Goal: Communication & Community: Connect with others

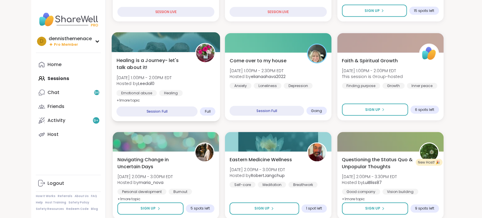
scroll to position [157, 0]
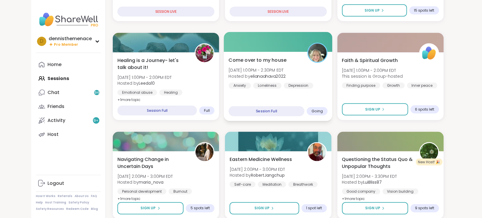
click at [253, 71] on span "[DATE] 1:00PM - 2:30PM EDT" at bounding box center [257, 70] width 57 height 6
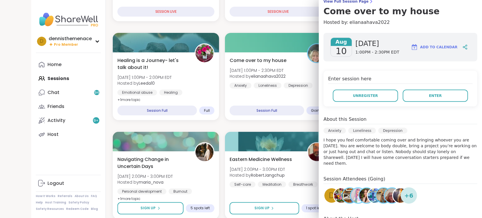
scroll to position [52, 0]
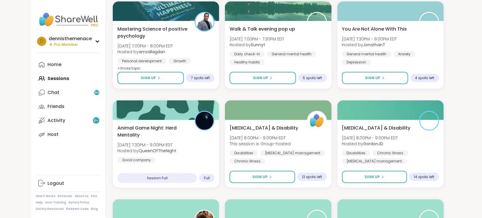
scroll to position [794, 0]
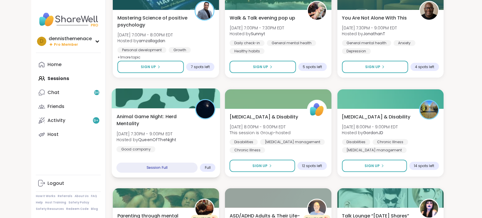
click at [147, 142] on b "QueenOfTheNight" at bounding box center [157, 140] width 38 height 6
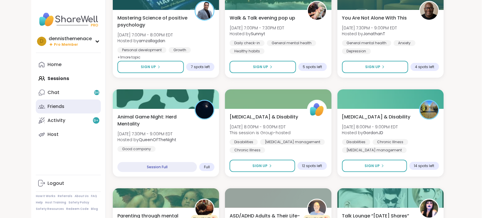
click at [60, 107] on div "Friends" at bounding box center [56, 107] width 17 height 6
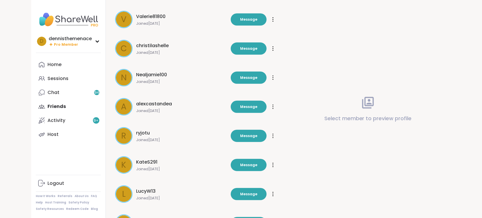
scroll to position [156, 0]
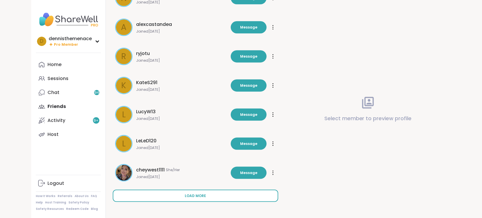
click at [195, 194] on span "Load more" at bounding box center [195, 196] width 21 height 5
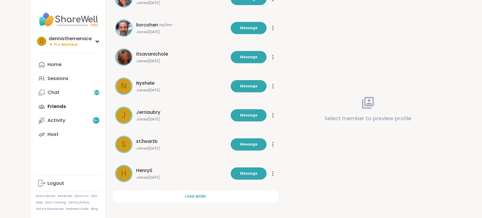
scroll to position [447, 0]
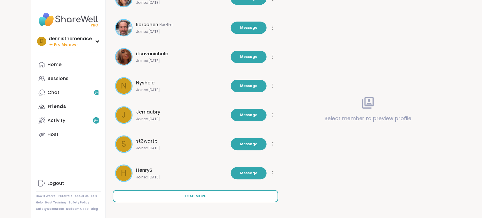
click at [193, 193] on button "Load more" at bounding box center [196, 196] width 166 height 12
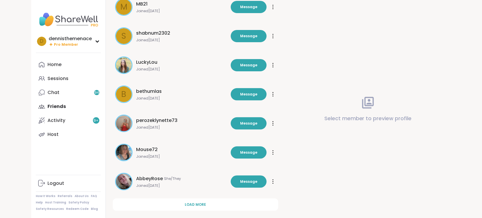
scroll to position [739, 0]
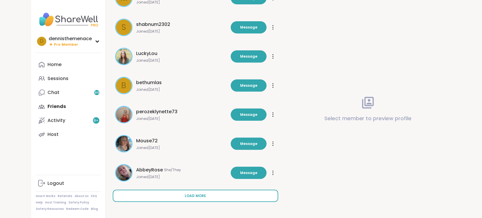
click at [195, 194] on span "Load more" at bounding box center [195, 196] width 21 height 5
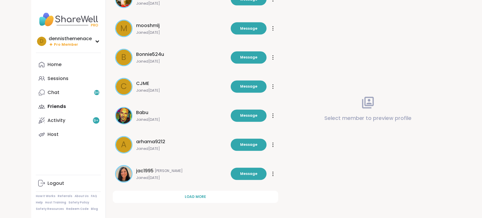
scroll to position [1030, 0]
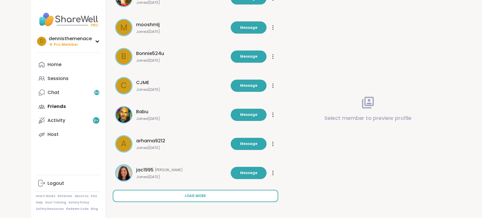
click at [197, 195] on span "Load more" at bounding box center [195, 196] width 21 height 5
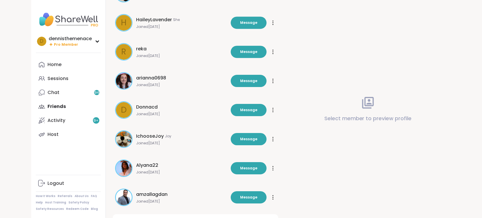
scroll to position [1322, 0]
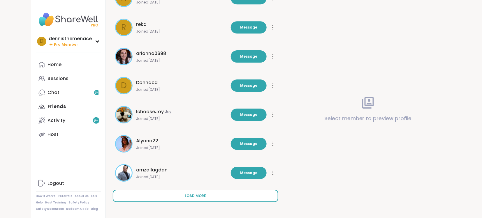
click at [204, 198] on span "Load more" at bounding box center [195, 196] width 21 height 5
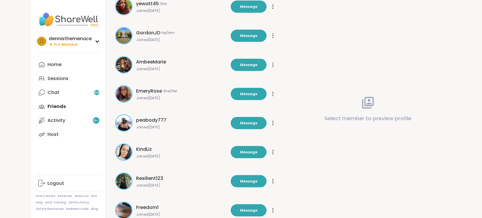
scroll to position [1613, 0]
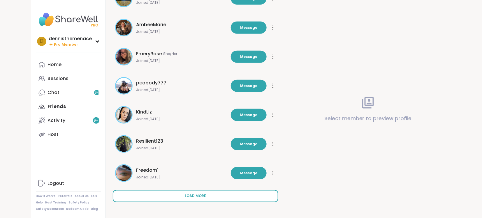
click at [199, 196] on span "Load more" at bounding box center [195, 196] width 21 height 5
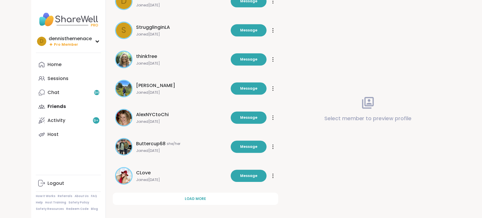
scroll to position [1905, 0]
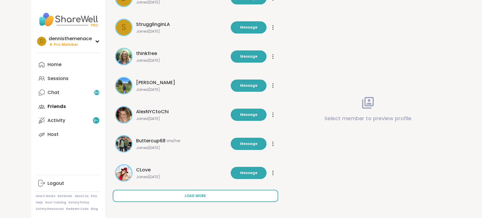
click at [199, 195] on span "Load more" at bounding box center [195, 196] width 21 height 5
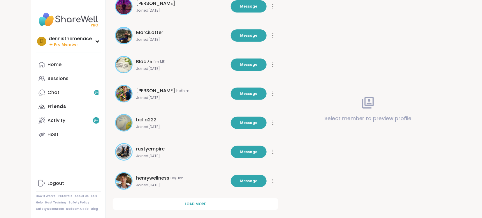
scroll to position [2197, 0]
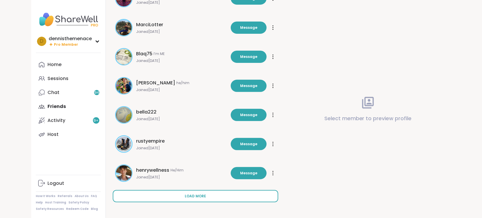
click at [203, 195] on span "Load more" at bounding box center [195, 196] width 21 height 5
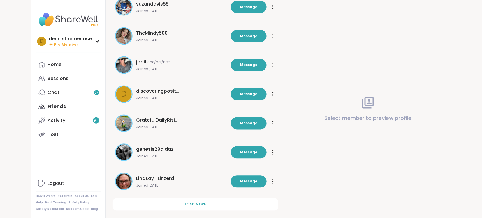
scroll to position [2488, 0]
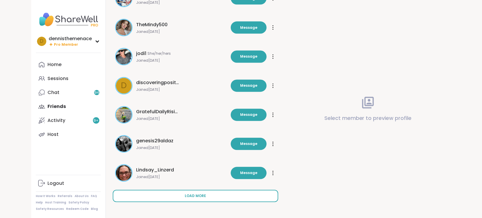
click at [204, 198] on span "Load more" at bounding box center [195, 196] width 21 height 5
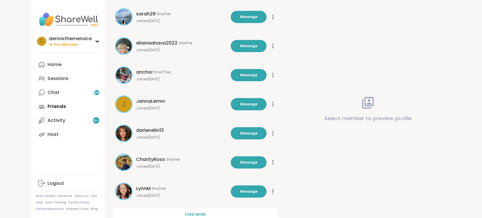
scroll to position [2780, 0]
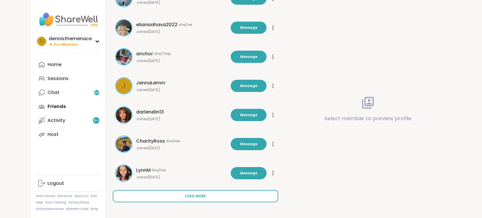
click at [200, 199] on span "Load more" at bounding box center [195, 196] width 21 height 5
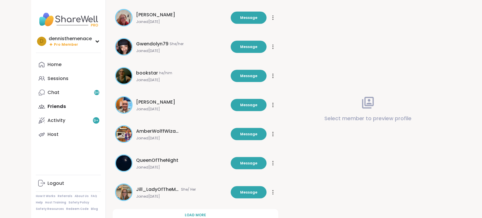
scroll to position [3071, 0]
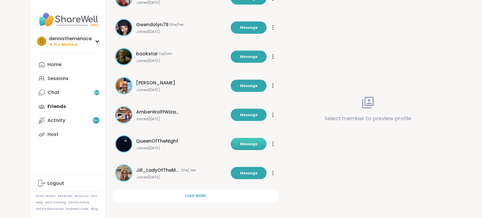
click at [252, 147] on button "Message" at bounding box center [249, 144] width 36 height 12
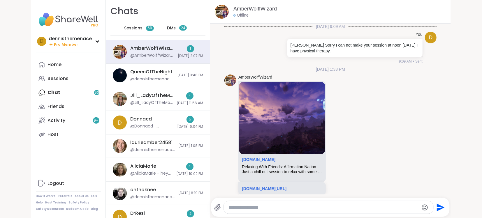
scroll to position [1274, 0]
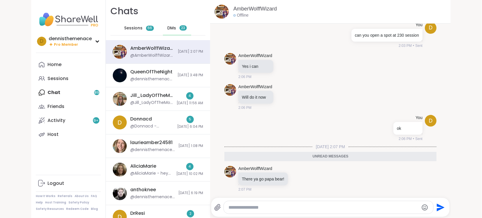
click at [283, 207] on textarea "Type your message" at bounding box center [324, 208] width 190 height 6
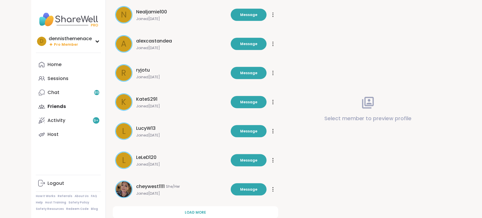
scroll to position [156, 0]
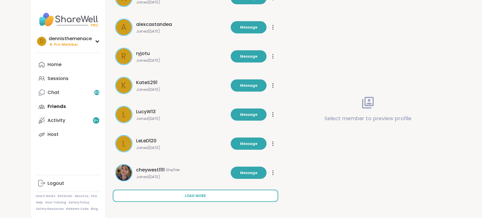
click at [201, 194] on span "Load more" at bounding box center [195, 196] width 21 height 5
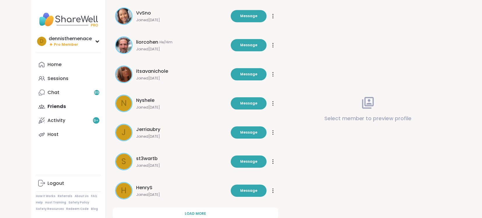
scroll to position [447, 0]
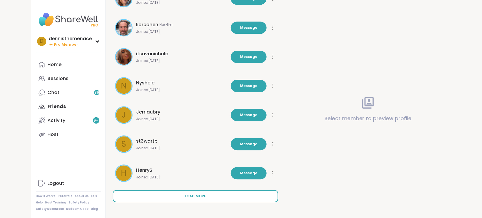
click at [201, 197] on span "Load more" at bounding box center [195, 196] width 21 height 5
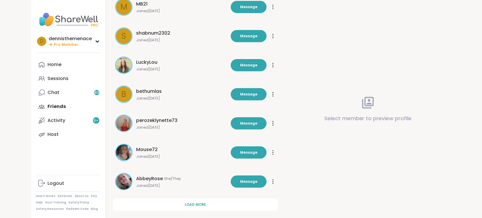
scroll to position [739, 0]
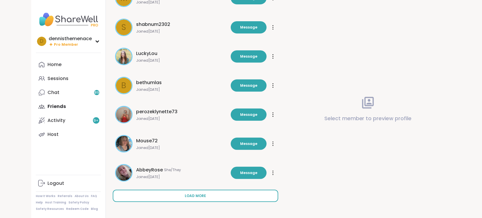
click at [201, 198] on span "Load more" at bounding box center [195, 196] width 21 height 5
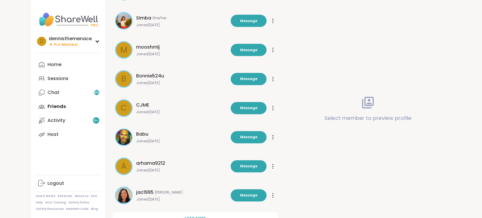
scroll to position [1019, 0]
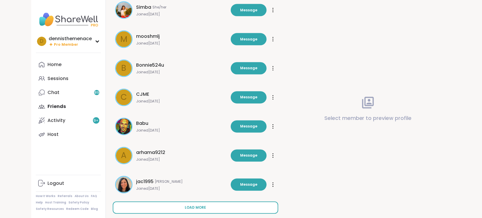
click at [201, 207] on span "Load more" at bounding box center [195, 208] width 21 height 5
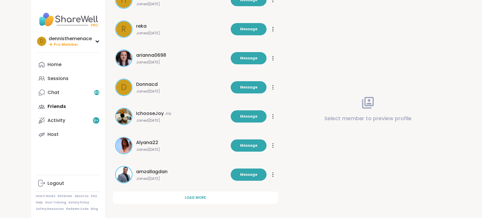
scroll to position [1322, 0]
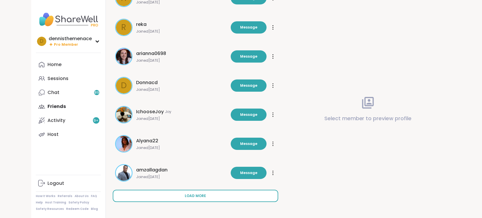
click at [201, 197] on span "Load more" at bounding box center [195, 196] width 21 height 5
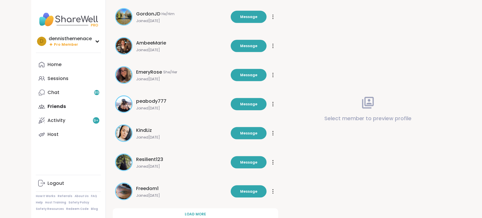
scroll to position [1613, 0]
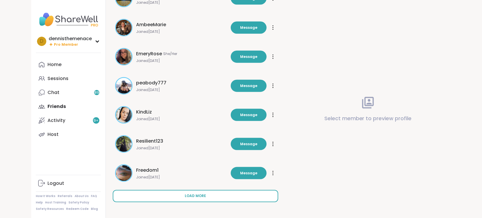
click at [203, 198] on span "Load more" at bounding box center [195, 196] width 21 height 5
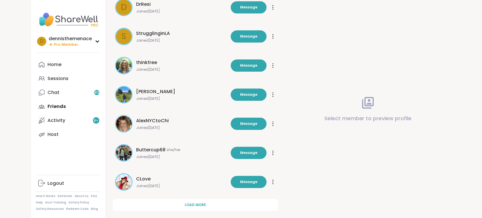
scroll to position [1905, 0]
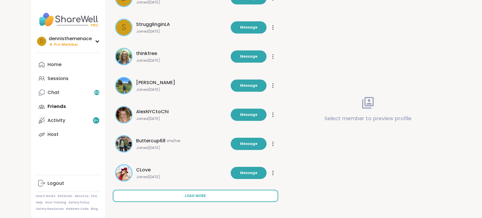
click at [203, 199] on button "Load more" at bounding box center [196, 196] width 166 height 12
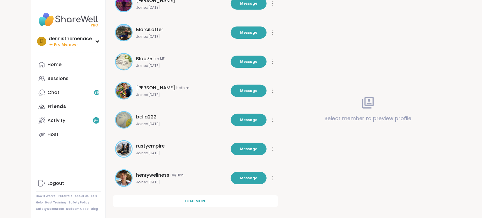
scroll to position [2197, 0]
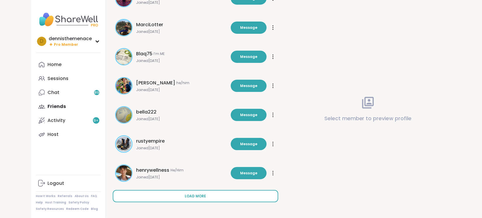
click at [184, 202] on button "Load more" at bounding box center [196, 196] width 166 height 12
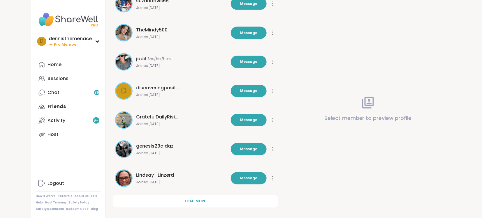
scroll to position [2488, 0]
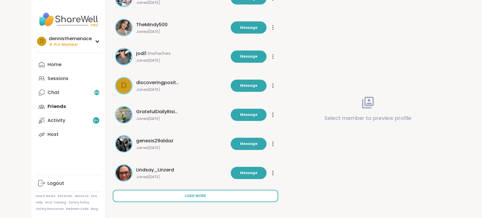
click at [195, 197] on span "Load more" at bounding box center [195, 196] width 21 height 5
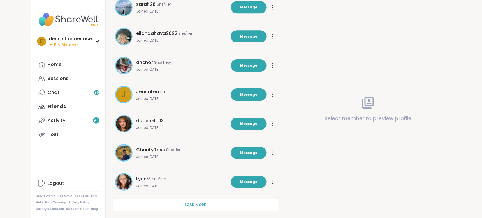
scroll to position [2780, 0]
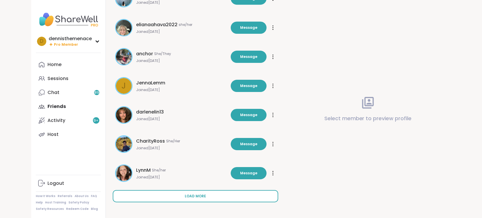
click at [192, 198] on span "Load more" at bounding box center [195, 196] width 21 height 5
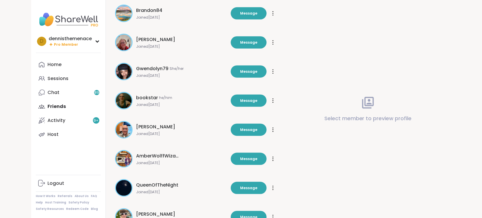
scroll to position [3028, 0]
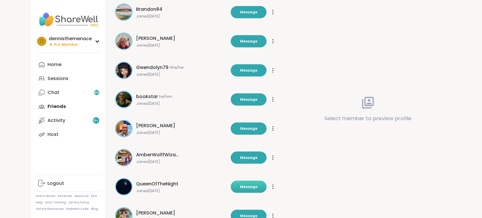
click at [253, 189] on span "Message" at bounding box center [248, 187] width 17 height 5
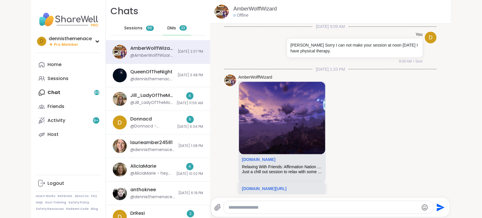
scroll to position [1254, 0]
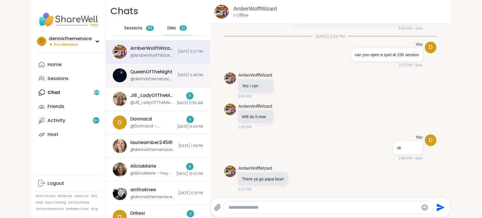
click at [154, 79] on div "@dennisthemenace - ,oss u too" at bounding box center [152, 79] width 44 height 6
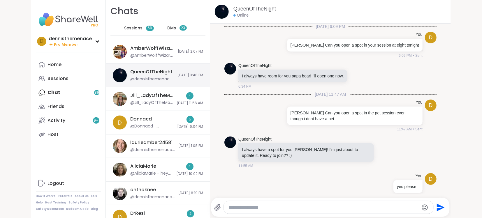
scroll to position [322, 0]
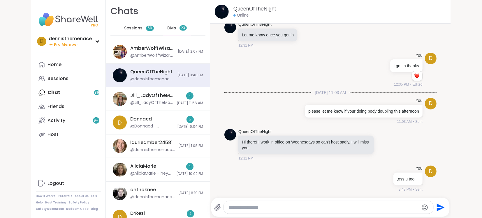
click at [280, 210] on textarea "Type your message" at bounding box center [324, 208] width 190 height 6
click at [307, 168] on div "d You ,oss u too 3:48 PM • Sent" at bounding box center [330, 179] width 212 height 31
click at [291, 206] on textarea "**********" at bounding box center [324, 208] width 190 height 6
type textarea "**********"
click at [440, 207] on icon "Send" at bounding box center [442, 208] width 8 height 8
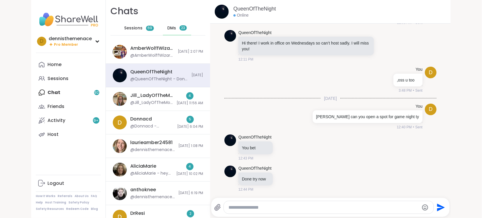
scroll to position [421, 0]
click at [313, 207] on textarea "Type your message" at bounding box center [324, 208] width 190 height 6
type textarea "**********"
click at [437, 208] on icon "Send" at bounding box center [440, 207] width 9 height 9
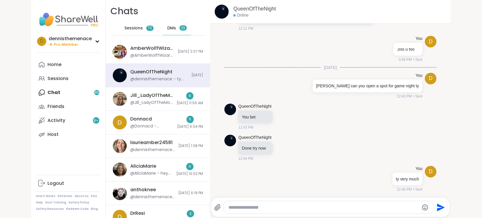
click at [437, 208] on icon "Send" at bounding box center [440, 207] width 9 height 9
click at [162, 53] on div "@AmberWolffWizard - There ya go papa bear!" at bounding box center [152, 56] width 44 height 6
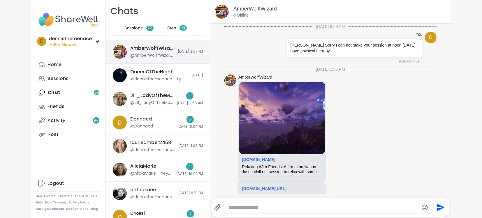
scroll to position [1254, 0]
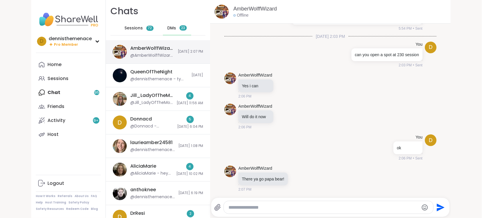
click at [165, 51] on div "AmberWolffWizard" at bounding box center [152, 48] width 44 height 6
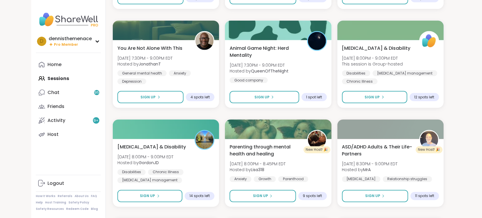
scroll to position [963, 0]
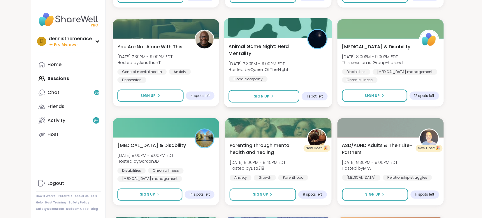
click at [265, 61] on span "[DATE] 7:30PM - 9:00PM EDT" at bounding box center [259, 64] width 60 height 6
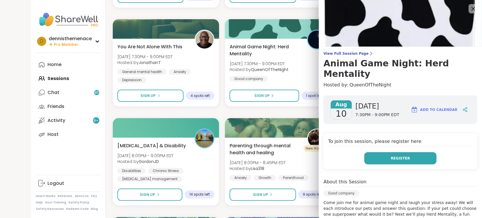
click at [412, 152] on button "Register" at bounding box center [400, 158] width 72 height 12
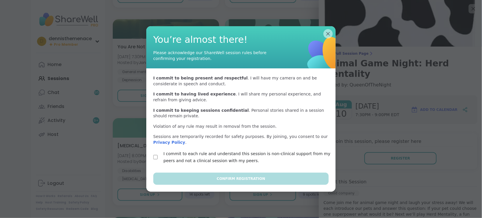
click at [158, 155] on div "I commit to each rule and understand this session is non-clinical support from …" at bounding box center [241, 157] width 176 height 14
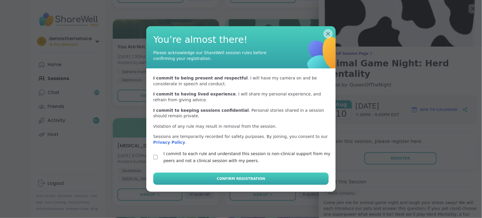
click at [246, 177] on span "Confirm Registration" at bounding box center [241, 178] width 48 height 5
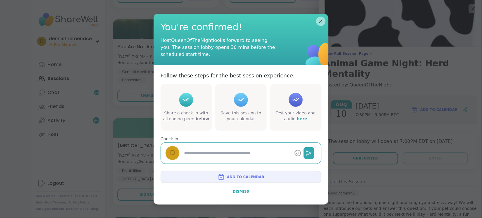
click at [243, 190] on span "Dismiss" at bounding box center [241, 192] width 16 height 4
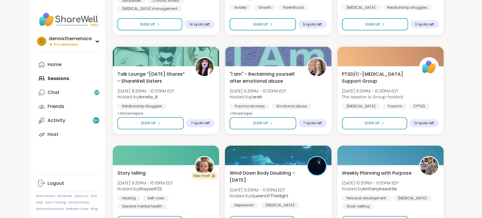
scroll to position [1073, 0]
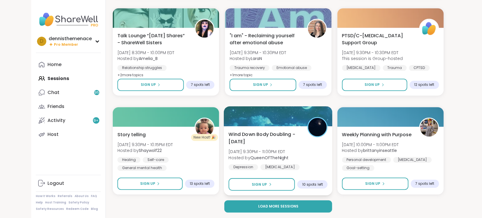
click at [265, 155] on b "QueenOfTheNight" at bounding box center [269, 158] width 38 height 6
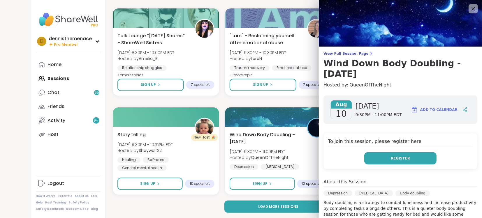
click at [387, 153] on button "Register" at bounding box center [400, 158] width 72 height 12
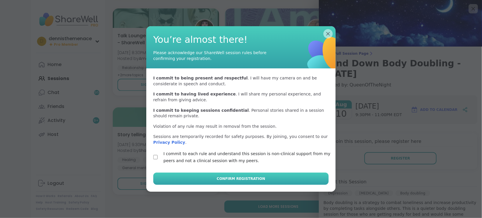
click at [234, 178] on span "Confirm Registration" at bounding box center [241, 178] width 48 height 5
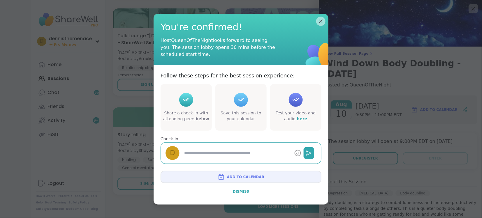
click at [243, 190] on span "Dismiss" at bounding box center [241, 192] width 16 height 4
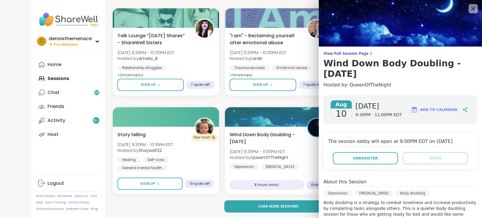
click at [243, 190] on div "8 hours away!" at bounding box center [267, 185] width 74 height 10
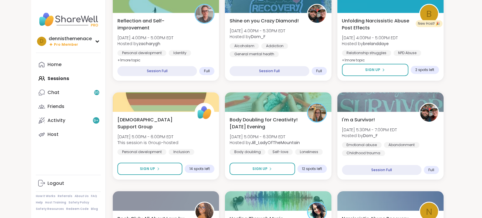
scroll to position [483, 0]
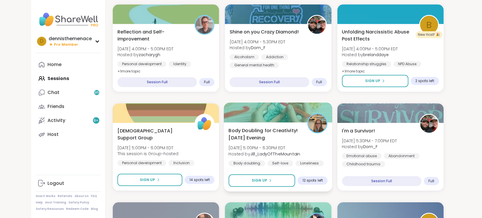
click at [275, 152] on b "Jill_LadyOfTheMountain" at bounding box center [275, 154] width 50 height 6
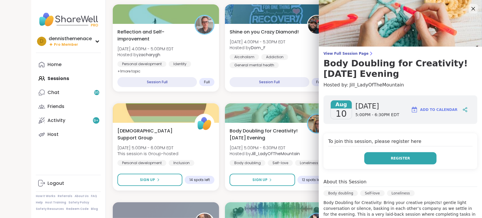
click at [403, 158] on span "Register" at bounding box center [400, 158] width 19 height 5
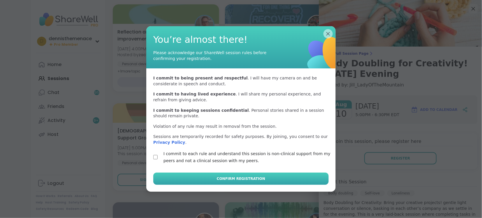
click at [238, 178] on span "Confirm Registration" at bounding box center [241, 178] width 48 height 5
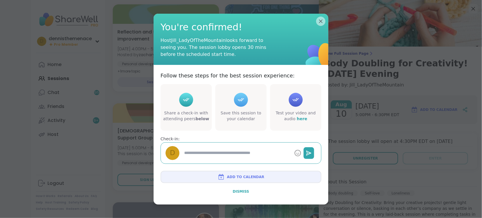
click at [239, 191] on span "Dismiss" at bounding box center [241, 192] width 16 height 4
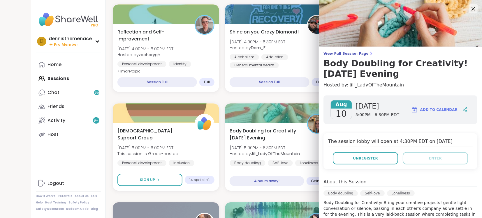
click at [235, 192] on div "Chat Or Body Double Sun, Aug 10 | 12:00PM - 1:00PM EDT Hosted by lyssa Self-car…" at bounding box center [278, 197] width 331 height 1178
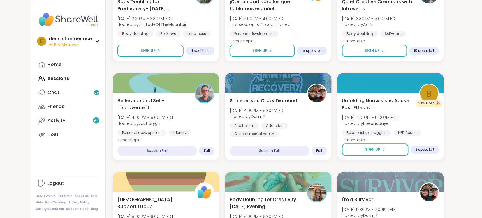
scroll to position [351, 0]
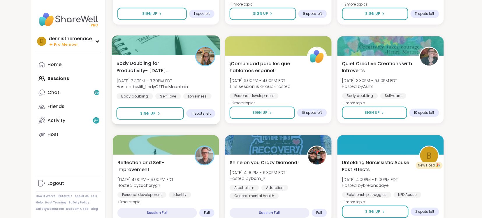
click at [159, 86] on b "Jill_LadyOfTheMountain" at bounding box center [163, 87] width 50 height 6
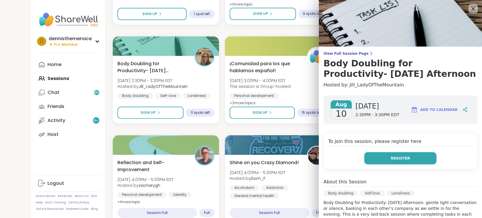
click at [401, 157] on span "Register" at bounding box center [400, 158] width 19 height 5
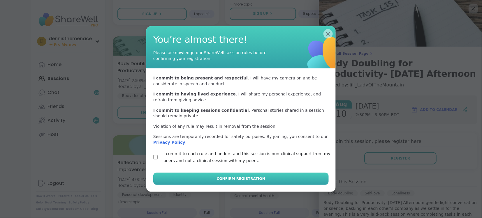
click at [234, 179] on span "Confirm Registration" at bounding box center [241, 178] width 48 height 5
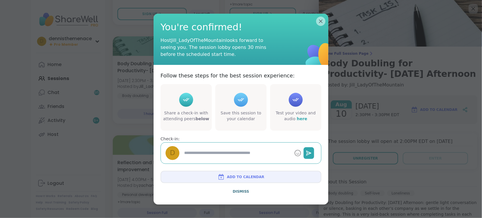
type textarea "*"
click at [240, 190] on span "Dismiss" at bounding box center [241, 192] width 16 height 4
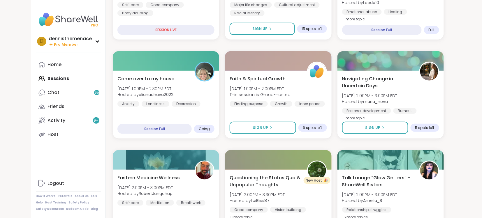
scroll to position [140, 0]
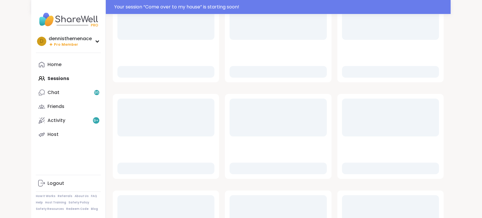
scroll to position [109, 0]
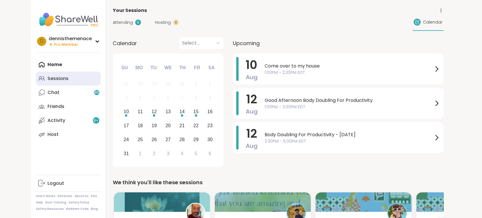
click at [62, 79] on div "Sessions" at bounding box center [58, 79] width 21 height 6
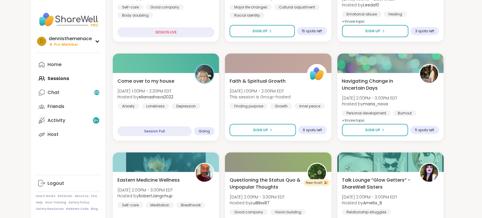
scroll to position [140, 0]
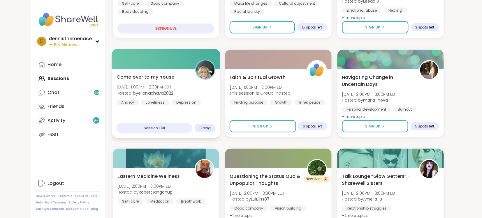
click at [171, 101] on div "Anxiety Loneliness [MEDICAL_DATA]" at bounding box center [159, 103] width 85 height 6
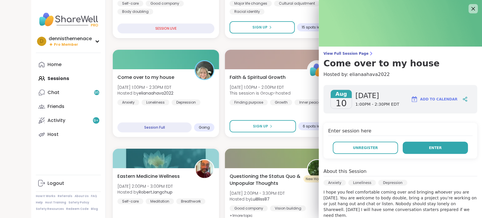
click at [438, 147] on span "Enter" at bounding box center [435, 147] width 13 height 5
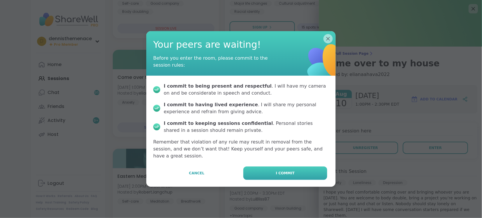
click at [301, 167] on button "I commit" at bounding box center [285, 173] width 84 height 13
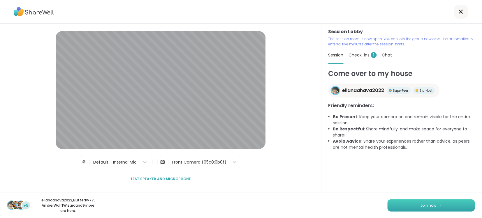
click at [432, 208] on span "Join now" at bounding box center [429, 205] width 16 height 5
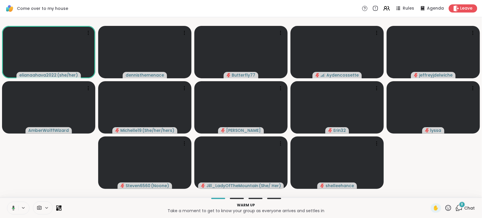
click at [12, 211] on button at bounding box center [12, 208] width 12 height 12
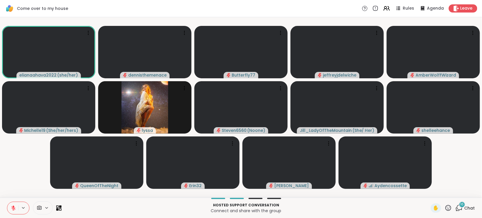
click at [12, 206] on icon at bounding box center [13, 208] width 5 height 5
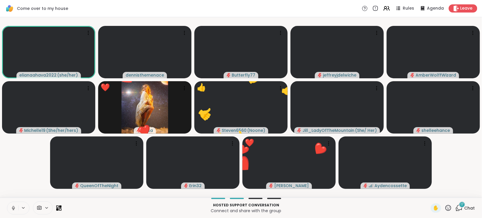
click at [15, 205] on button at bounding box center [12, 208] width 11 height 12
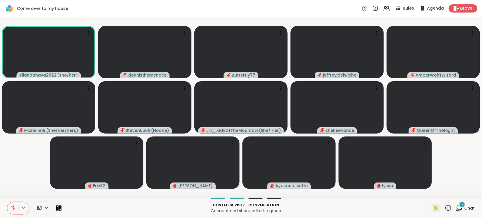
click at [15, 205] on button at bounding box center [12, 208] width 11 height 12
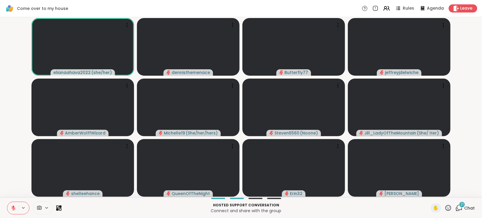
click at [470, 207] on span "Chat" at bounding box center [470, 209] width 10 height 6
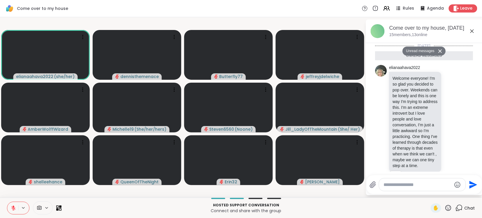
scroll to position [1196, 0]
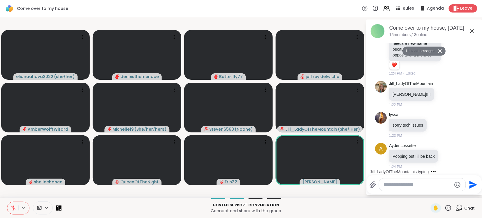
click at [423, 185] on textarea "Type your message" at bounding box center [418, 185] width 68 height 6
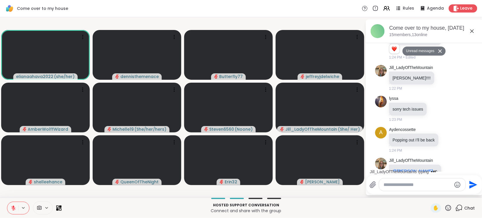
scroll to position [1226, 0]
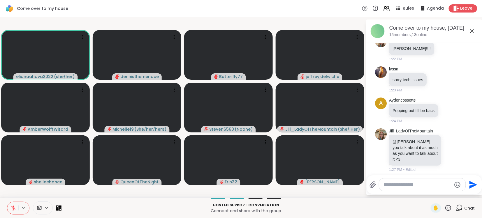
click at [15, 208] on icon at bounding box center [13, 208] width 4 height 4
click at [435, 209] on span "✋" at bounding box center [436, 208] width 6 height 7
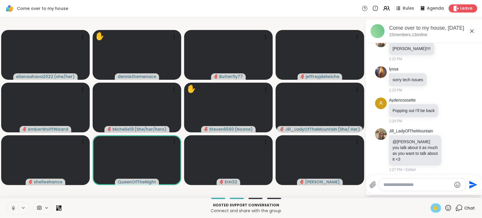
click at [436, 208] on span "✋" at bounding box center [436, 208] width 6 height 7
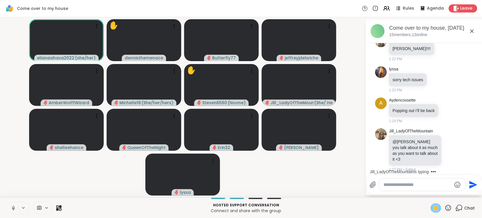
click at [82, 183] on video-player-container "elianaahava2022 ( she/her ) ✋ dennisthemenace Butterfly77 jeffreyjdelwiche Ambe…" at bounding box center [182, 108] width 359 height 176
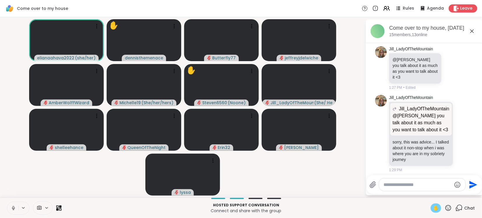
scroll to position [1339, 0]
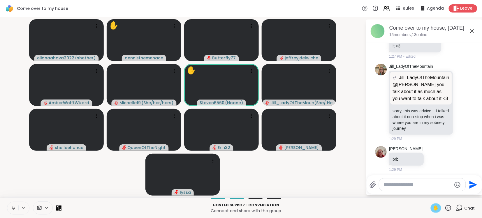
click at [14, 209] on icon at bounding box center [13, 209] width 3 height 2
drag, startPoint x: 14, startPoint y: 209, endPoint x: 20, endPoint y: 214, distance: 8.1
click at [20, 214] on div at bounding box center [18, 208] width 22 height 13
click at [13, 209] on icon at bounding box center [13, 208] width 5 height 5
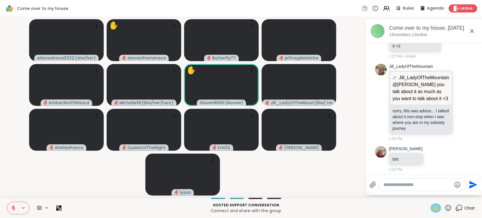
click at [438, 209] on span "✋" at bounding box center [436, 208] width 6 height 7
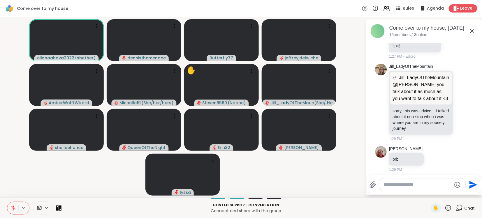
click at [14, 209] on icon at bounding box center [13, 208] width 5 height 5
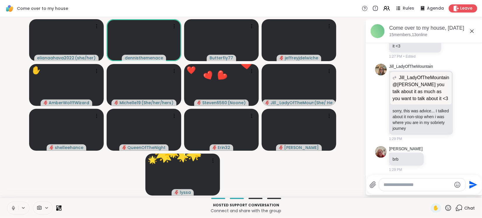
click at [13, 208] on icon at bounding box center [13, 208] width 5 height 5
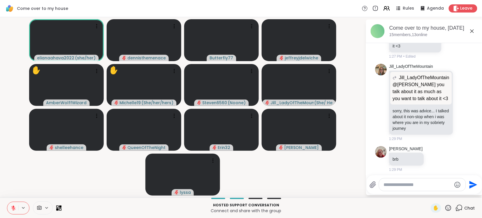
click at [14, 208] on icon at bounding box center [14, 207] width 2 height 2
click at [14, 208] on icon at bounding box center [13, 207] width 1 height 3
click at [14, 208] on icon at bounding box center [14, 207] width 2 height 2
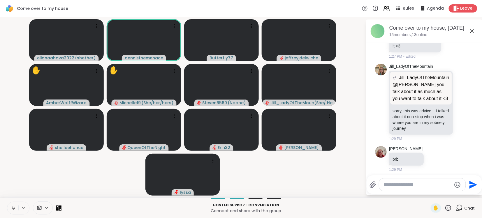
click at [11, 209] on icon at bounding box center [13, 208] width 5 height 5
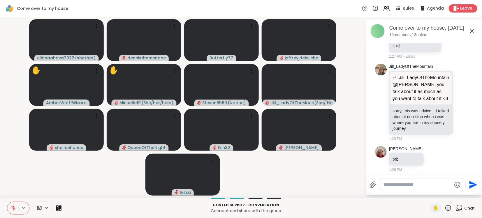
click at [11, 209] on icon at bounding box center [13, 208] width 5 height 5
click at [14, 205] on button at bounding box center [12, 208] width 11 height 12
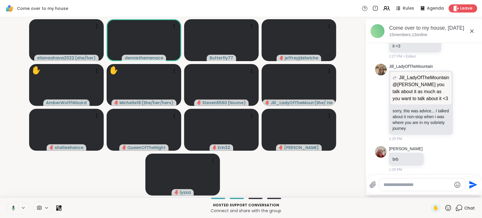
click at [14, 205] on button at bounding box center [12, 208] width 12 height 12
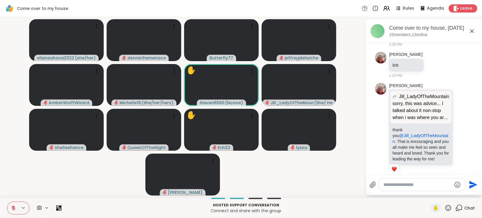
scroll to position [1450, 0]
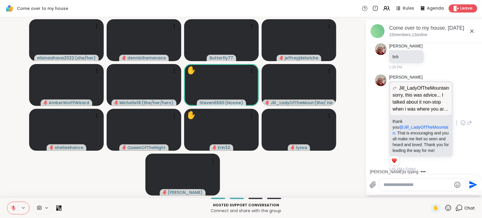
click at [469, 86] on div "[PERSON_NAME] [PERSON_NAME] sorry, this was advice... I talked about it non-sto…" at bounding box center [425, 123] width 98 height 102
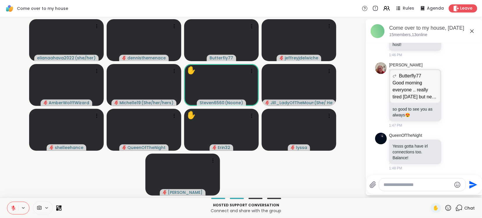
scroll to position [1643, 0]
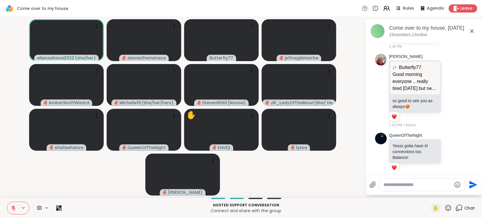
click at [65, 191] on video-player-container "elianaahava2022 ( she/her ) dennisthemenace Butterfly77 jeffreyjdelwiche AmberW…" at bounding box center [182, 108] width 359 height 176
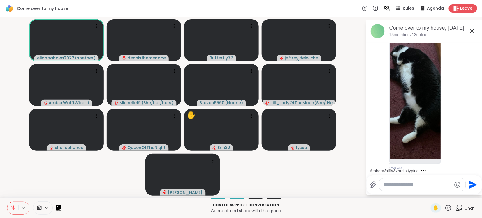
click at [438, 185] on textarea "Type your message" at bounding box center [418, 185] width 68 height 6
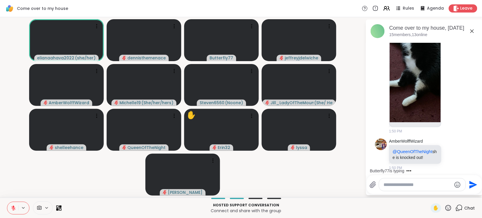
click at [438, 185] on textarea "Type your message" at bounding box center [418, 185] width 68 height 6
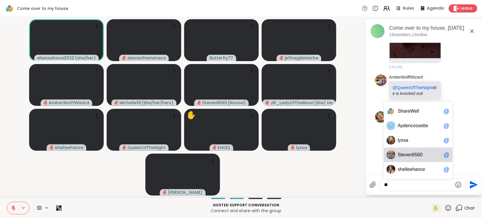
click at [408, 158] on div "S teven6560 @" at bounding box center [418, 155] width 69 height 15
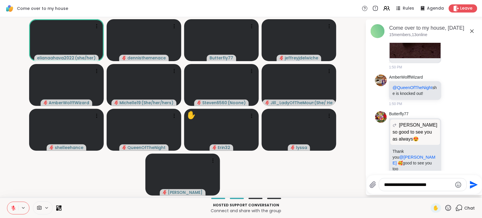
click at [13, 207] on icon at bounding box center [14, 207] width 2 height 2
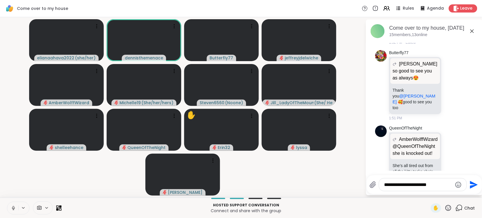
scroll to position [2001, 0]
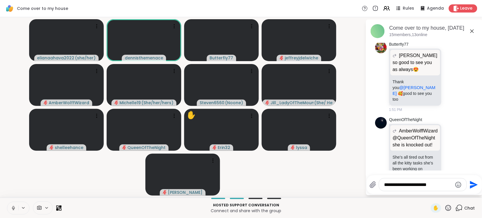
click at [16, 210] on icon at bounding box center [13, 208] width 5 height 5
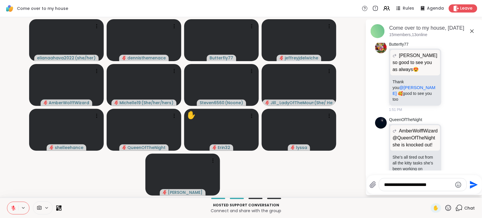
click at [16, 210] on icon at bounding box center [13, 208] width 5 height 5
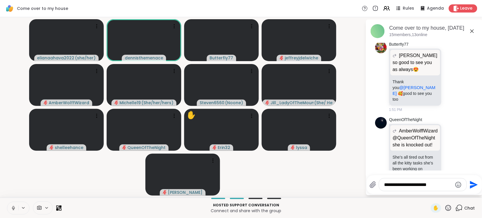
click at [16, 210] on icon at bounding box center [13, 208] width 5 height 5
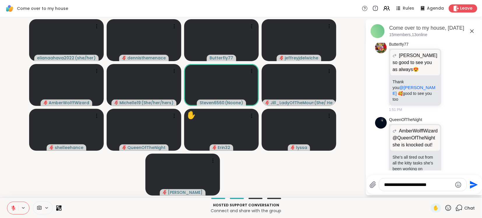
click at [445, 185] on textarea "**********" at bounding box center [419, 185] width 68 height 6
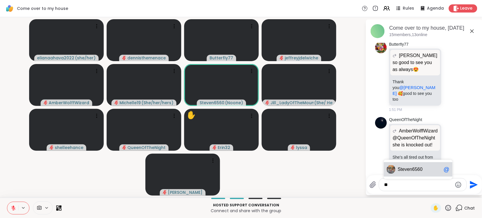
type textarea "*"
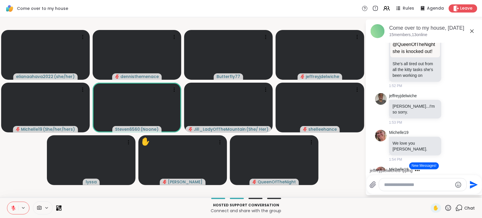
scroll to position [2171, 0]
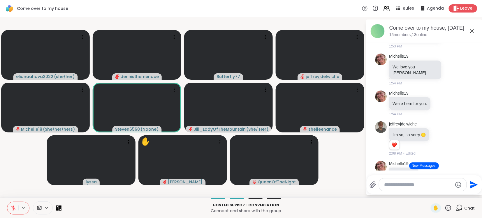
click at [424, 165] on button "New Messages!" at bounding box center [424, 166] width 29 height 7
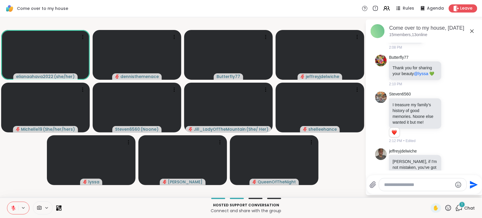
scroll to position [2394, 0]
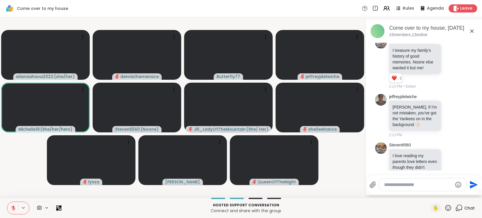
click at [13, 208] on icon at bounding box center [13, 208] width 5 height 5
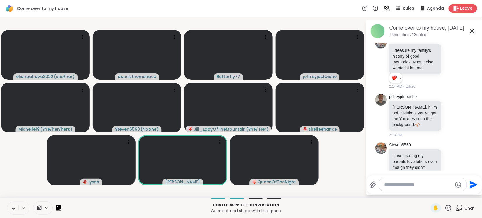
click at [13, 208] on icon at bounding box center [13, 208] width 5 height 5
click at [13, 209] on icon at bounding box center [13, 208] width 5 height 5
click at [13, 209] on icon at bounding box center [13, 209] width 3 height 2
click at [13, 209] on icon at bounding box center [13, 208] width 5 height 5
click at [13, 209] on icon at bounding box center [13, 209] width 3 height 2
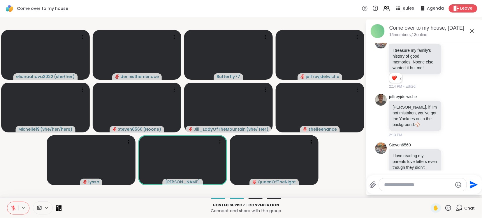
click at [60, 207] on icon at bounding box center [60, 207] width 3 height 3
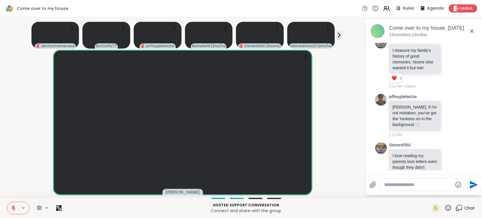
click at [60, 207] on icon at bounding box center [60, 207] width 3 height 3
